Goal: Task Accomplishment & Management: Manage account settings

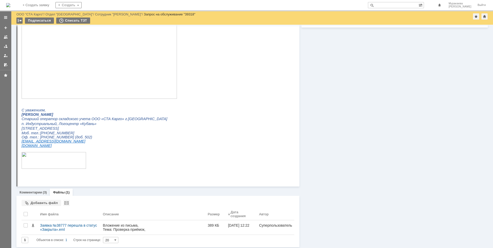
scroll to position [191, 0]
click at [40, 191] on link "Комментарии" at bounding box center [31, 191] width 23 height 4
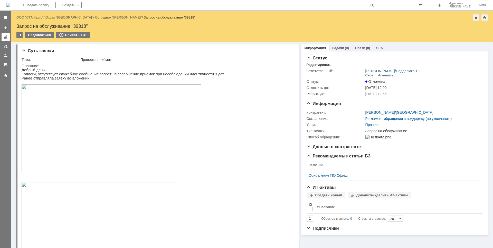
click at [6, 35] on link at bounding box center [6, 37] width 8 height 8
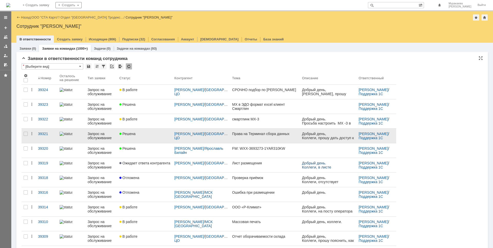
click at [99, 136] on div "Запрос на обслуживание" at bounding box center [102, 136] width 28 height 8
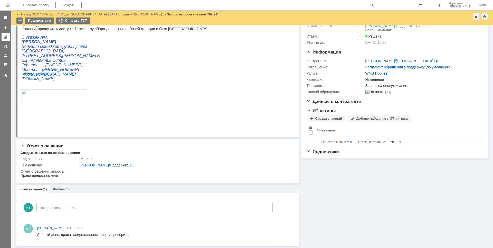
click at [6, 38] on div at bounding box center [6, 37] width 4 height 4
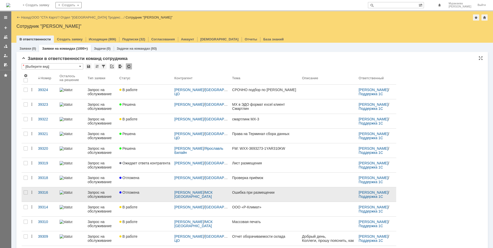
click at [92, 192] on div "Запрос на обслуживание" at bounding box center [102, 194] width 28 height 8
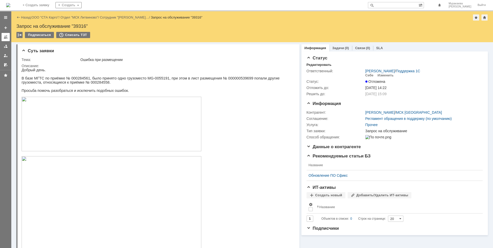
click at [4, 38] on div at bounding box center [6, 37] width 4 height 4
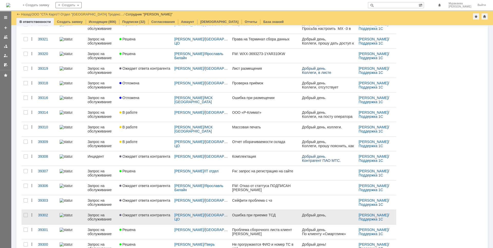
click at [101, 217] on div "Запрос на обслуживание" at bounding box center [102, 217] width 28 height 8
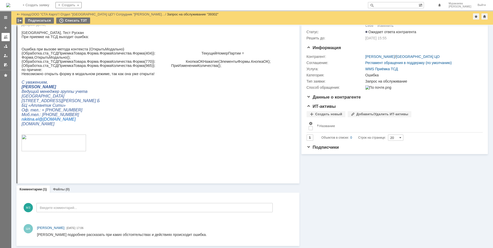
click at [5, 36] on div at bounding box center [6, 37] width 4 height 4
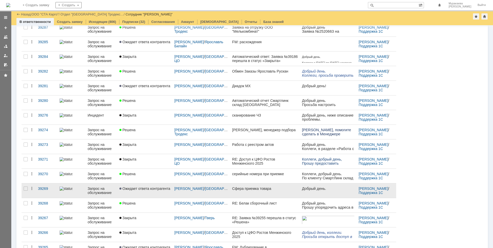
click at [99, 189] on div "Запрос на обслуживание" at bounding box center [102, 190] width 28 height 8
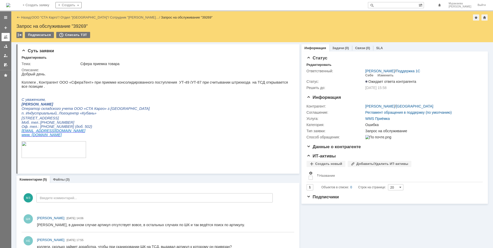
click at [4, 36] on div at bounding box center [6, 37] width 4 height 4
